Goal: Information Seeking & Learning: Understand process/instructions

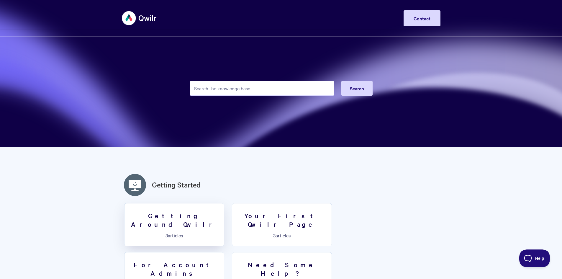
click at [201, 214] on h3 "Getting Around Qwilr" at bounding box center [174, 219] width 92 height 17
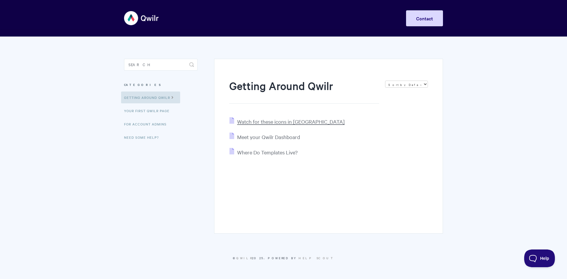
click at [288, 123] on span "Watch for these icons in [GEOGRAPHIC_DATA]" at bounding box center [290, 121] width 107 height 7
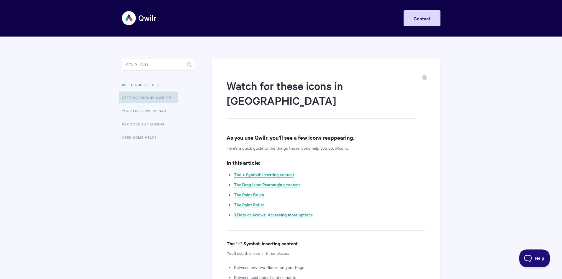
click at [275, 171] on link "The + Symbol: Inserting content" at bounding box center [264, 174] width 60 height 6
